Goal: Transaction & Acquisition: Purchase product/service

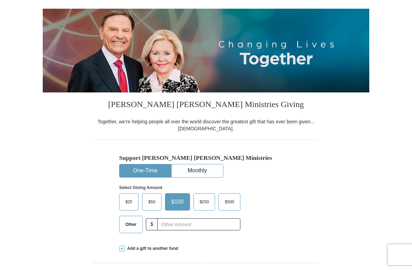
scroll to position [142, 0]
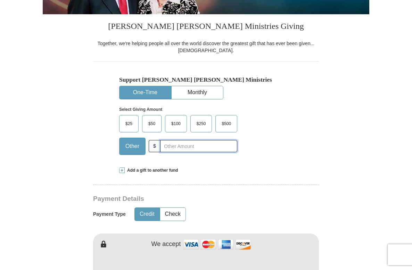
click at [207, 149] on input "text" at bounding box center [198, 146] width 77 height 12
type input "10"
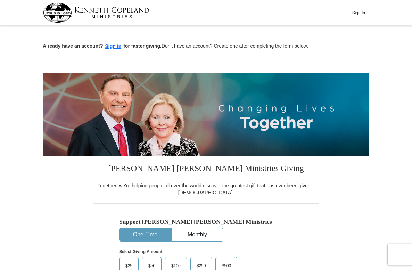
scroll to position [0, 0]
type input "Todd"
click at [358, 11] on button "Sign In" at bounding box center [358, 12] width 21 height 11
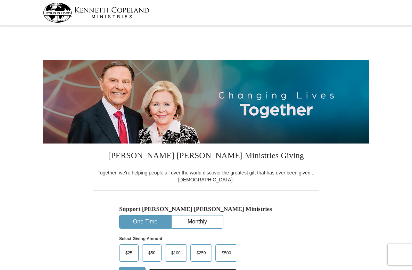
select select "VA"
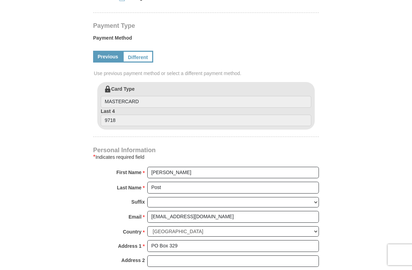
scroll to position [304, 0]
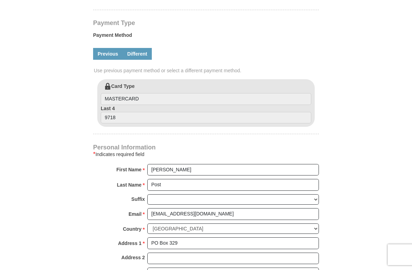
click at [138, 51] on link "Different" at bounding box center [137, 54] width 29 height 12
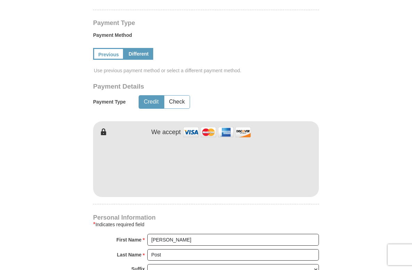
click at [355, 166] on form "Kenneth Copeland Ministries Giving Together, we're helping people all over the …" at bounding box center [206, 124] width 326 height 800
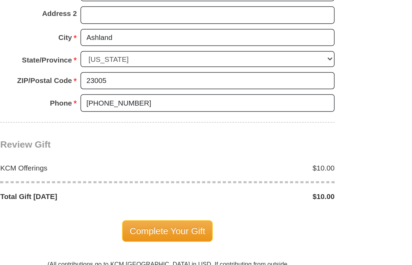
scroll to position [536, 0]
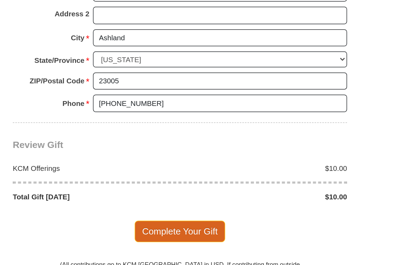
click at [175, 235] on span "Complete Your Gift" at bounding box center [205, 242] width 61 height 15
